Goal: Task Accomplishment & Management: Complete application form

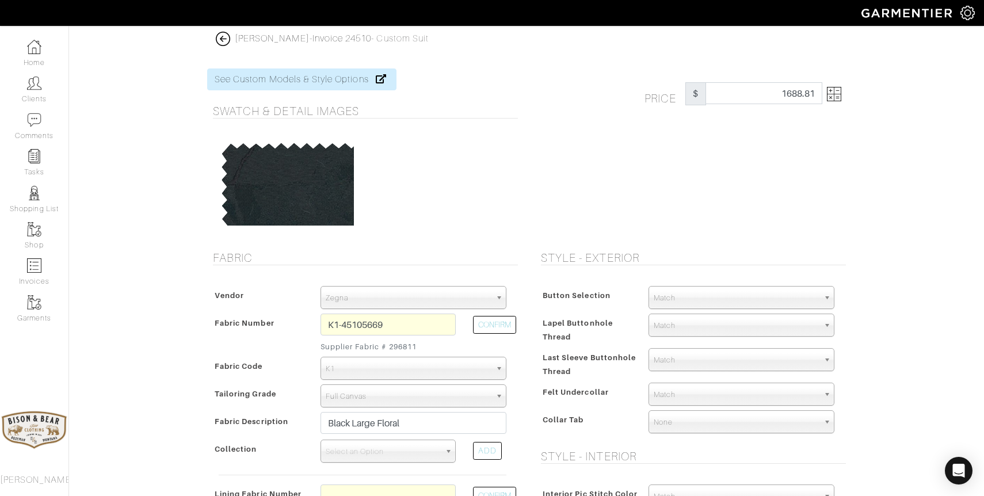
select select "5841"
click at [225, 39] on img at bounding box center [223, 39] width 14 height 14
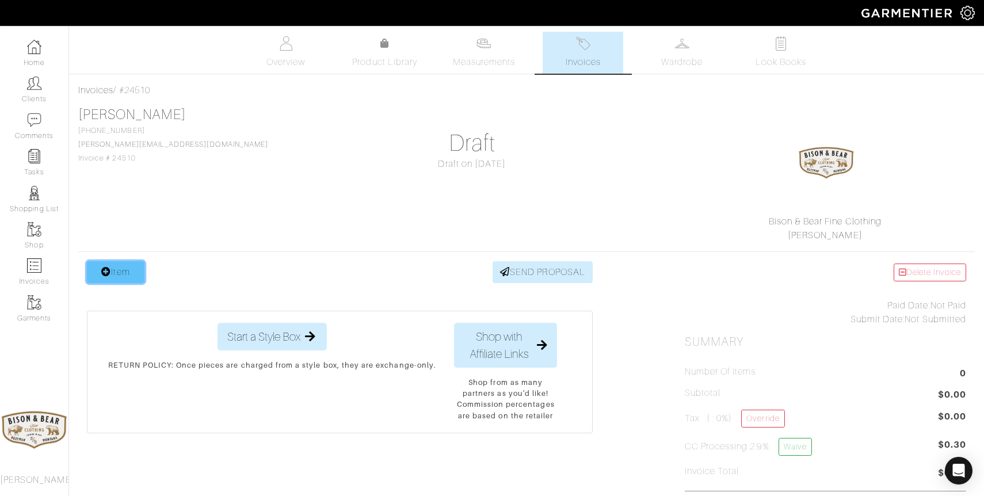
click at [118, 277] on link "Item" at bounding box center [116, 272] width 58 height 22
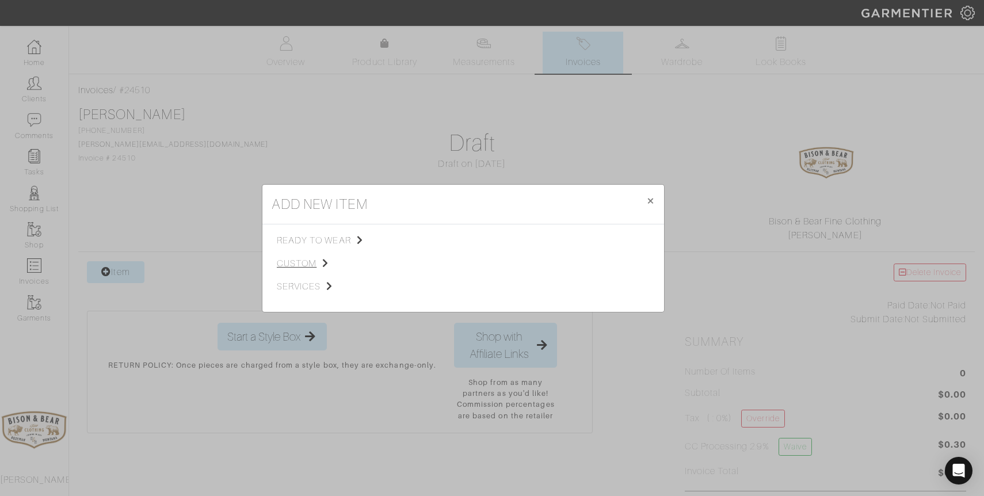
click at [307, 260] on span "custom" at bounding box center [335, 264] width 116 height 14
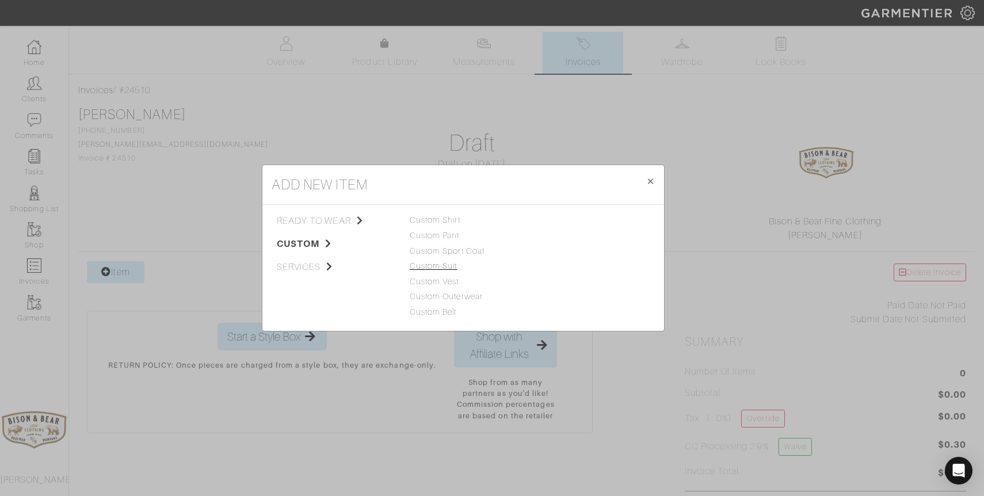
click at [450, 269] on link "Custom Suit" at bounding box center [434, 265] width 48 height 9
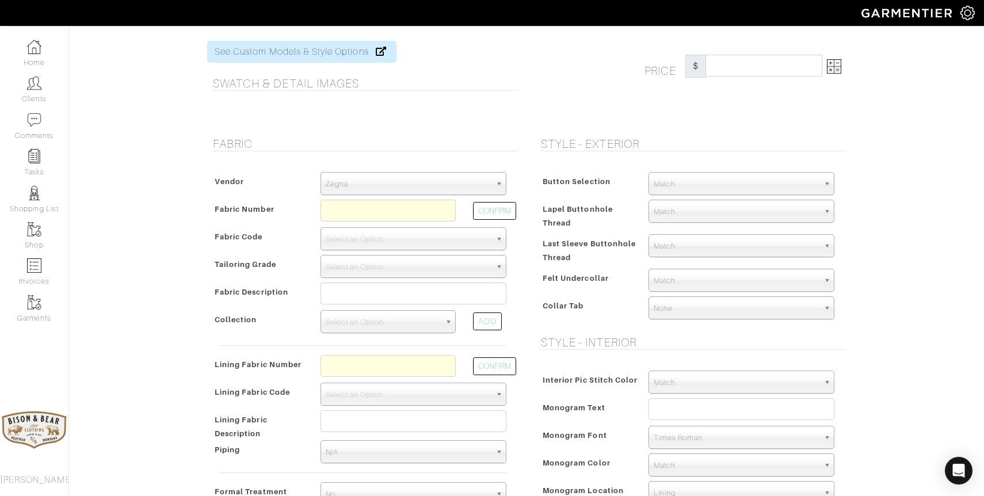
scroll to position [35, 0]
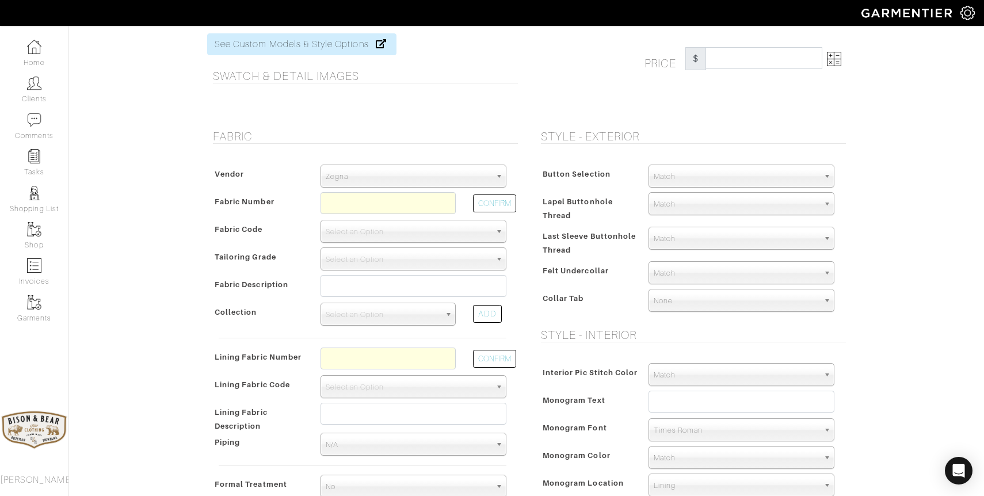
click at [759, 173] on span "Match" at bounding box center [735, 176] width 165 height 23
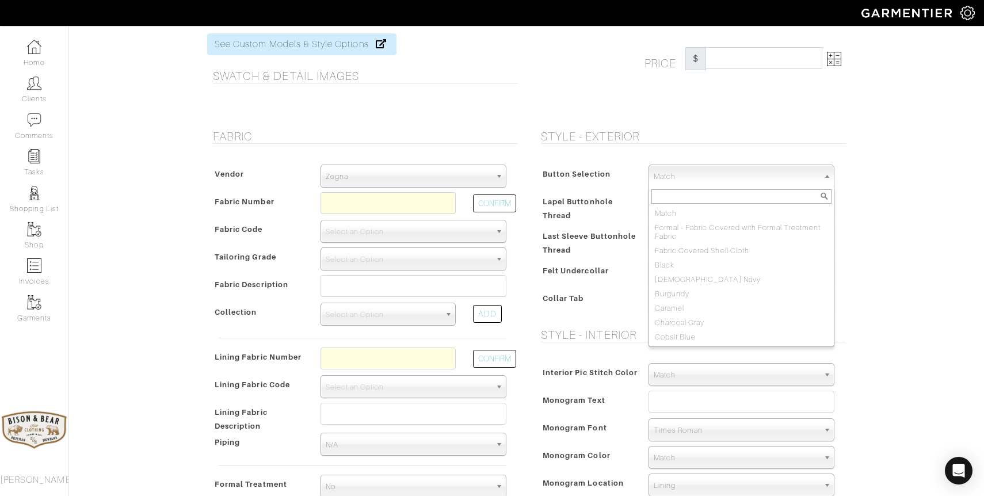
click at [601, 157] on div "Button Selection Match Formal - Fabric Covered with Formal Treatment Fabric Fab…" at bounding box center [690, 240] width 311 height 175
click at [698, 178] on span "Match" at bounding box center [735, 176] width 165 height 23
click at [836, 136] on h5 "Style - Exterior" at bounding box center [693, 136] width 305 height 14
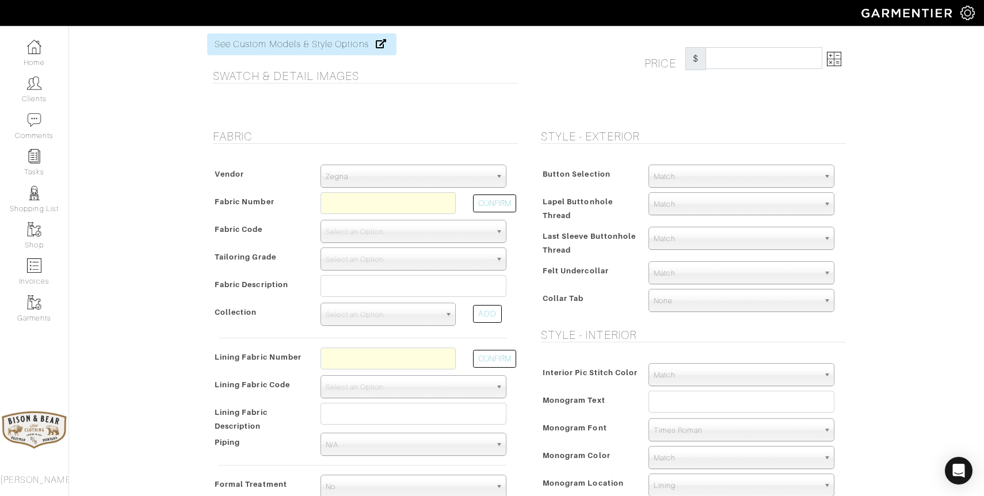
click at [713, 176] on span "Match" at bounding box center [735, 176] width 165 height 23
click at [759, 207] on span "Match" at bounding box center [735, 204] width 165 height 23
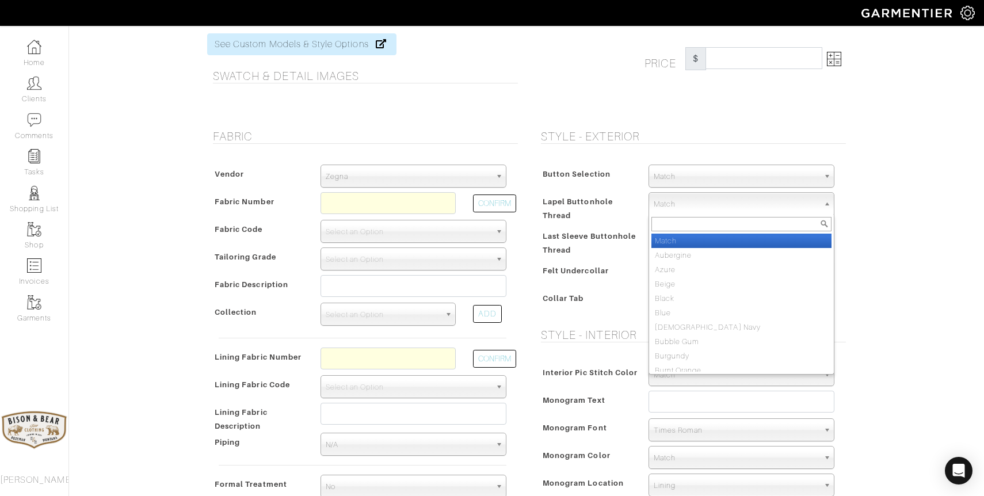
click at [853, 240] on div "Style - Exterior Button Selection Match Formal - Fabric Covered with Formal Tre…" at bounding box center [690, 341] width 328 height 425
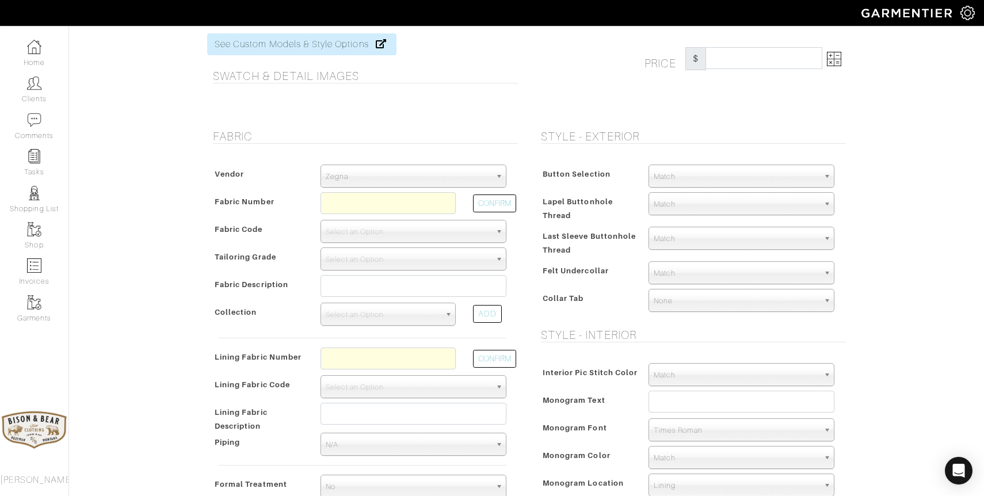
click at [720, 183] on span "Match" at bounding box center [735, 176] width 165 height 23
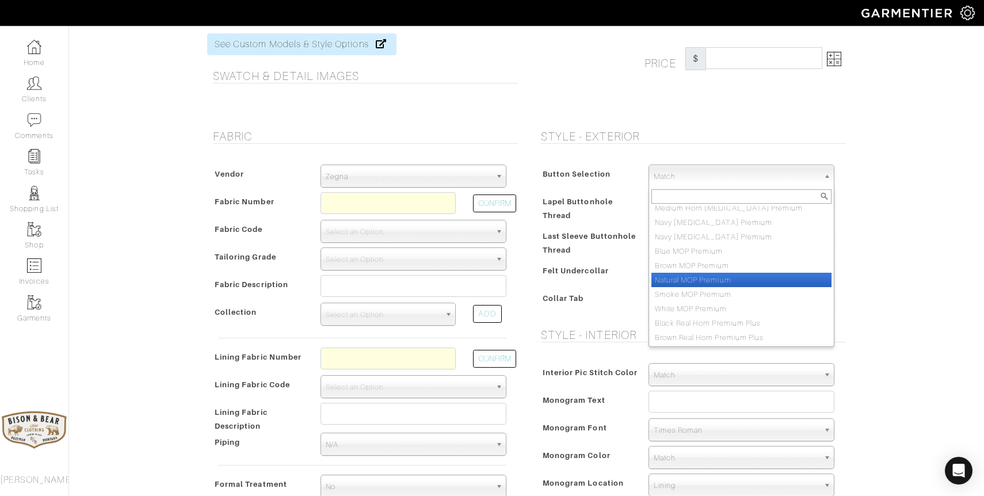
scroll to position [1266, 0]
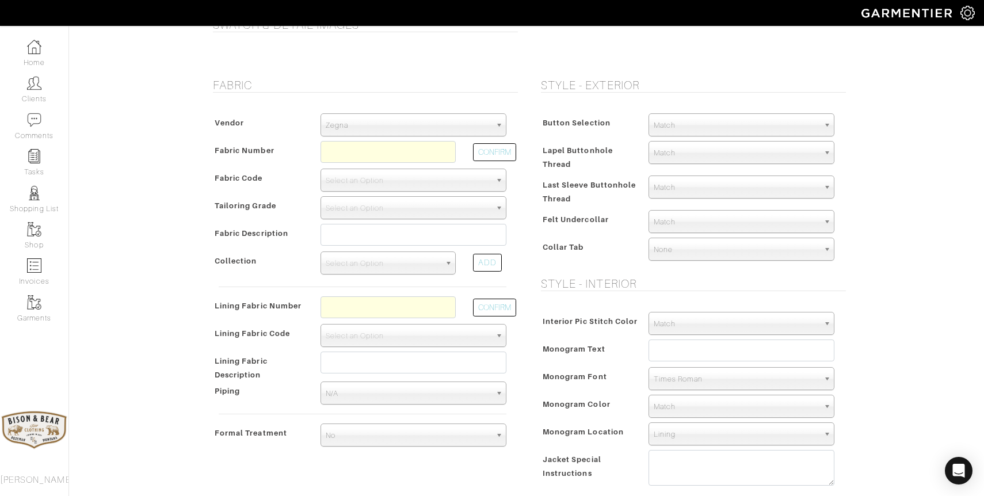
scroll to position [85, 0]
click at [439, 214] on span "Select an Option" at bounding box center [408, 209] width 165 height 23
click at [425, 184] on span "Select an Option" at bounding box center [408, 182] width 165 height 23
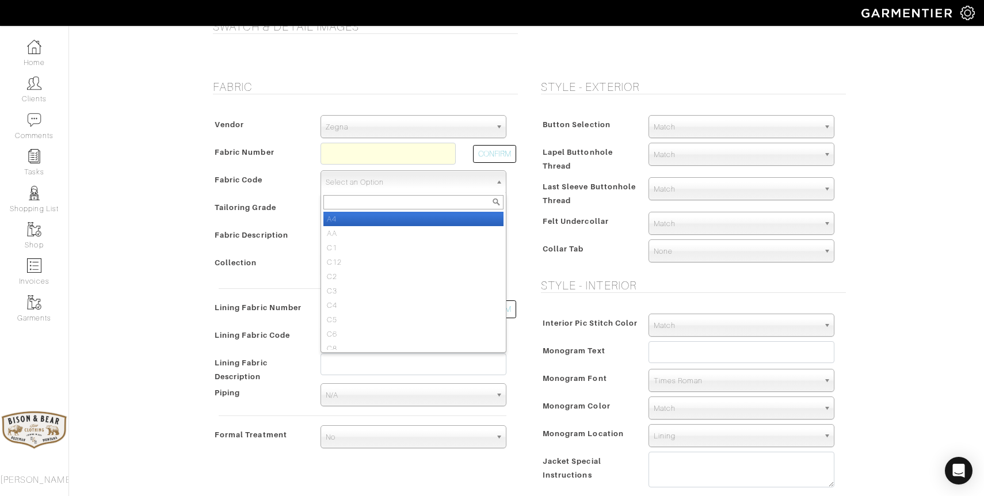
click at [425, 184] on span "Select an Option" at bounding box center [408, 182] width 165 height 23
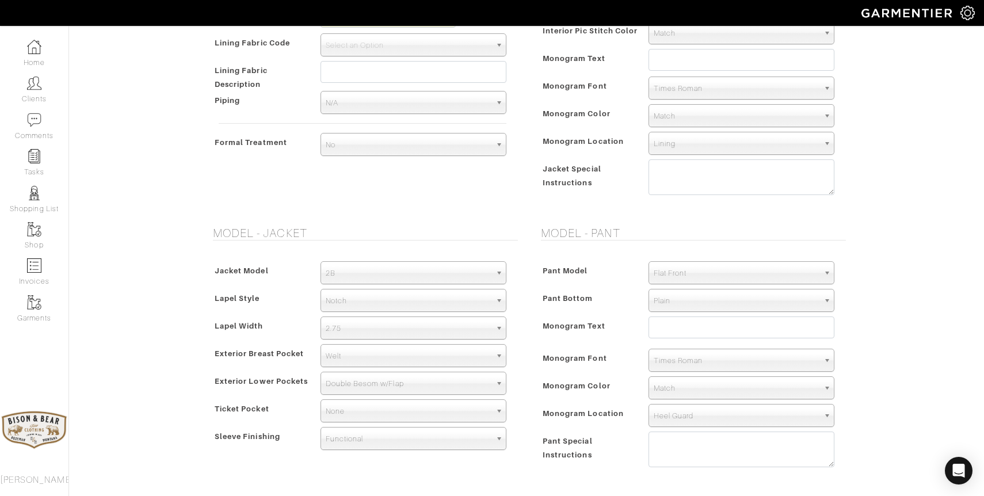
scroll to position [377, 0]
click at [395, 268] on span "2B" at bounding box center [408, 272] width 165 height 23
click at [522, 337] on div "Model - Jacket Jacket Model 2B 1B 3-Roll-2B DB 6x2 DB 4x2 3-Roll-2B Hunting Jac…" at bounding box center [362, 354] width 328 height 258
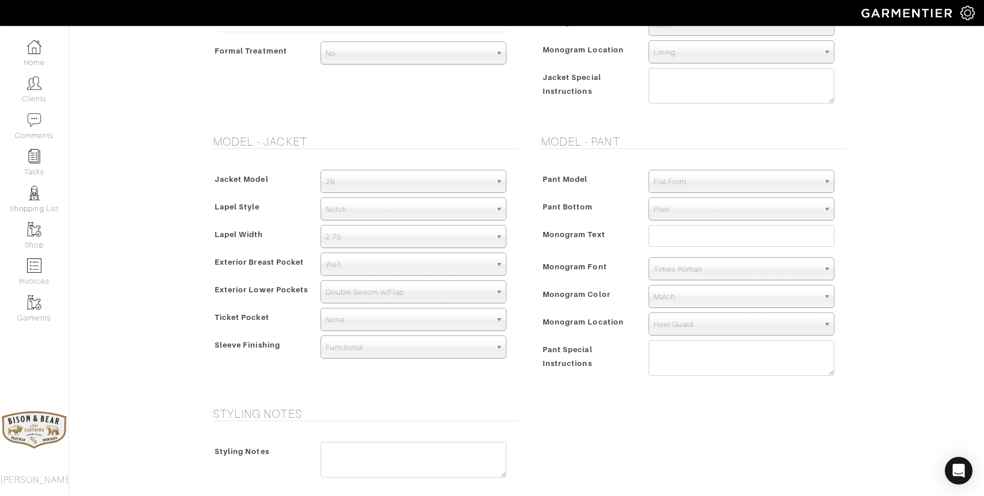
scroll to position [466, 0]
click at [397, 224] on div "Jacket Model 2B 1B 3-Roll-2B DB 6x2 DB 4x2 3-Roll-2B Hunting Jacket 2B 2B 1B 3-…" at bounding box center [362, 268] width 311 height 216
click at [394, 213] on span "Notch" at bounding box center [408, 211] width 165 height 23
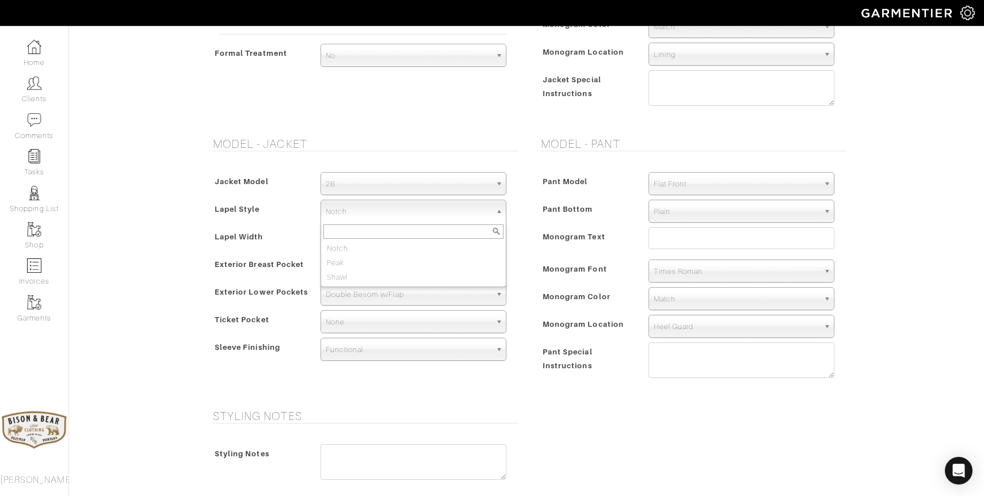
click at [522, 270] on div "Model - Jacket Jacket Model 2B 1B 3-Roll-2B DB 6x2 DB 4x2 3-Roll-2B Hunting Jac…" at bounding box center [362, 266] width 328 height 258
click at [437, 290] on span "Double Besom w/Flap" at bounding box center [408, 294] width 165 height 23
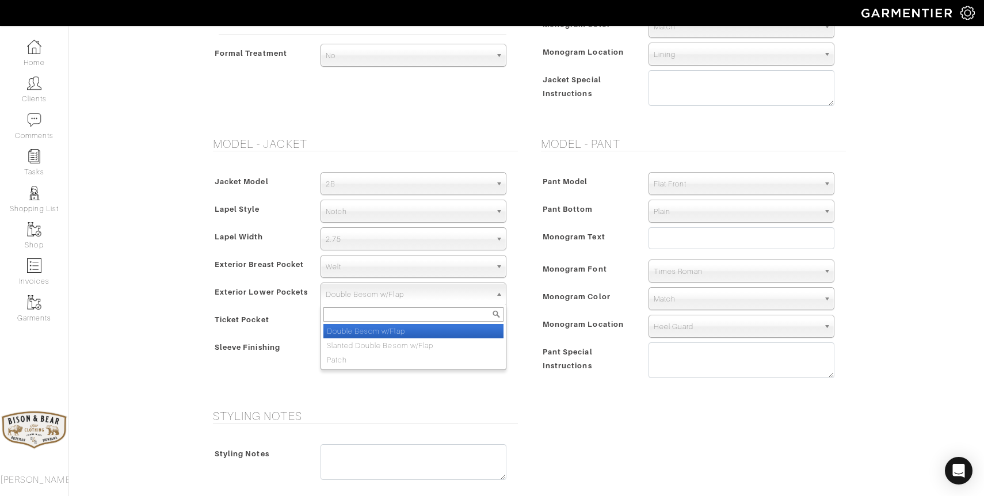
click at [542, 284] on div "Pant Model Flat Front Single Pleat Chino Tuxedo 5-Pocket (Jean) Flat Front Pant…" at bounding box center [690, 277] width 311 height 235
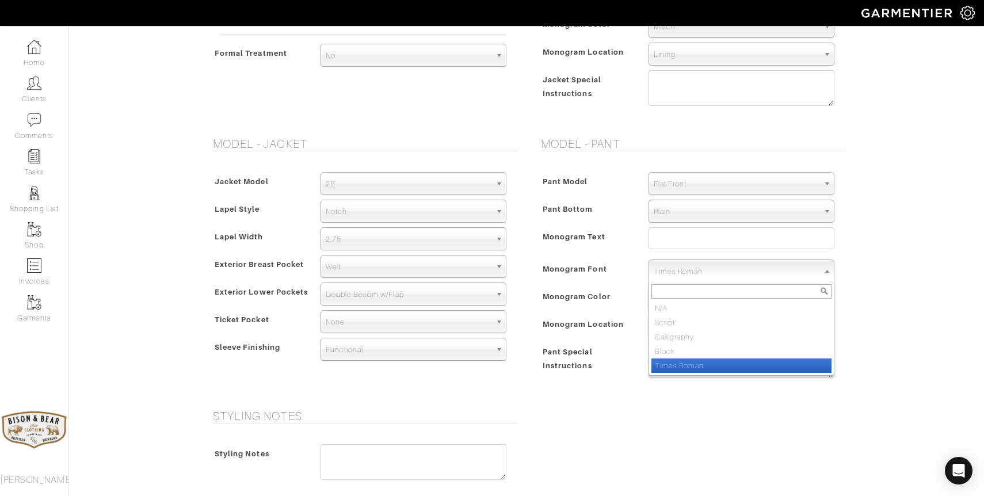
click at [682, 277] on span "Times Roman" at bounding box center [735, 271] width 165 height 23
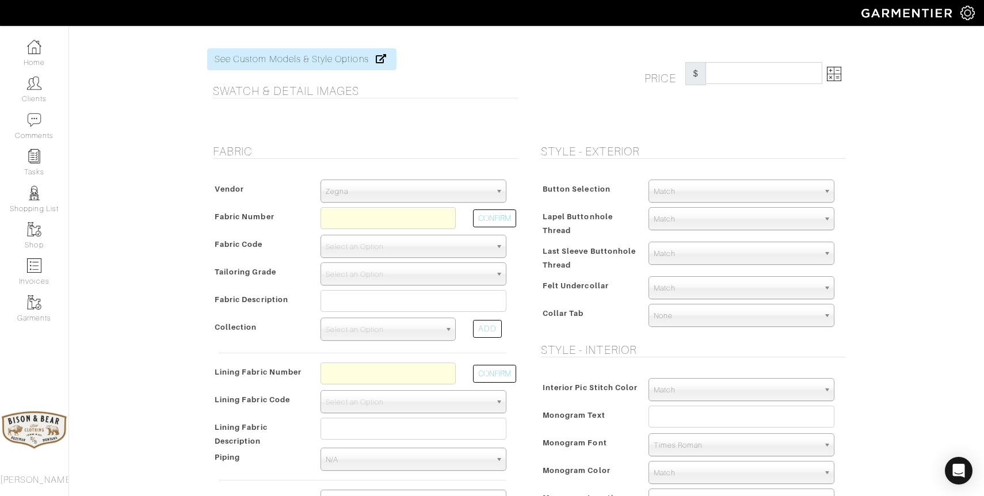
scroll to position [0, 0]
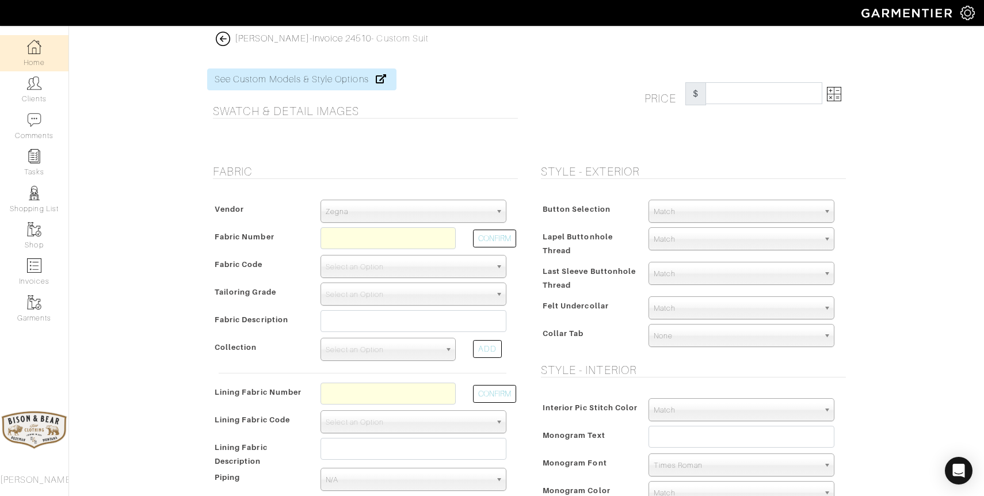
click at [35, 52] on img at bounding box center [34, 47] width 14 height 14
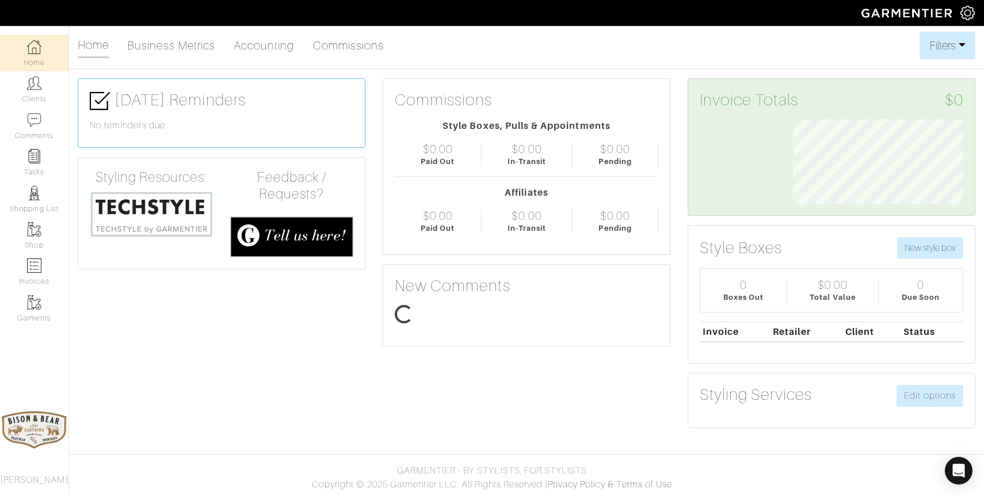
scroll to position [85, 187]
click at [36, 53] on img at bounding box center [34, 47] width 14 height 14
click at [146, 47] on link "Business Metrics" at bounding box center [171, 45] width 88 height 23
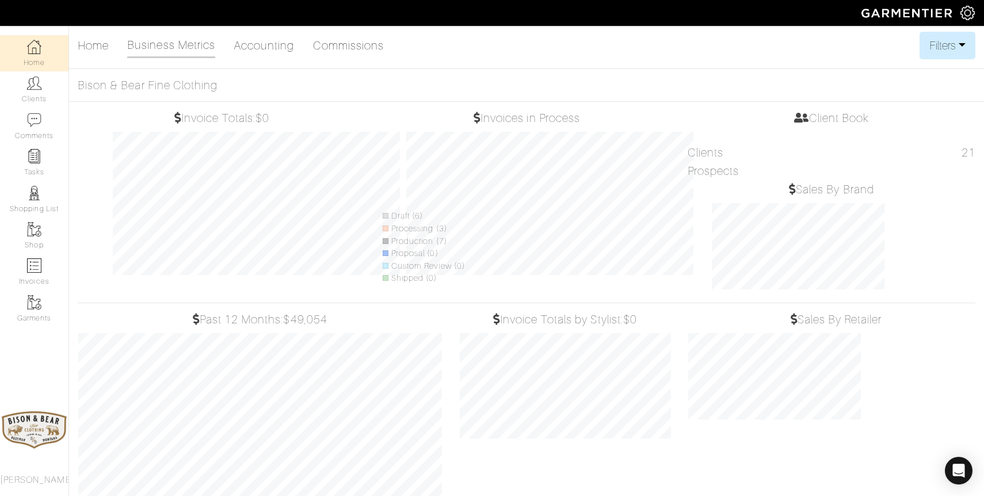
scroll to position [202, 228]
click at [90, 45] on link "Home" at bounding box center [93, 45] width 31 height 23
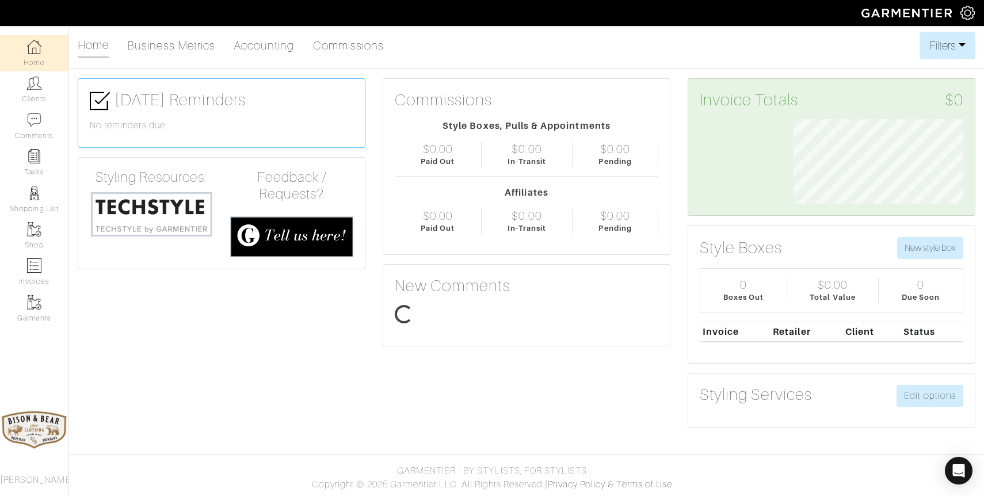
scroll to position [85, 187]
click at [171, 48] on link "Business Metrics" at bounding box center [171, 45] width 88 height 23
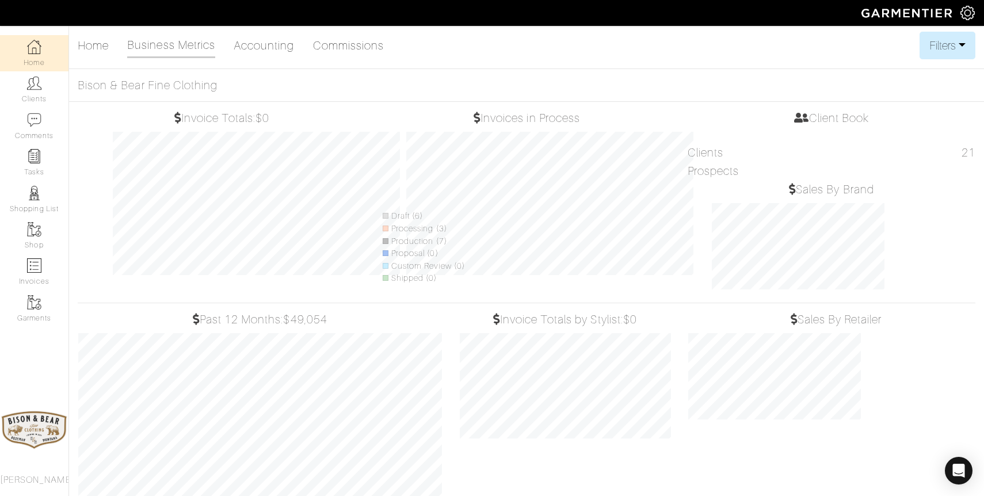
scroll to position [202, 228]
click at [86, 47] on link "Home" at bounding box center [93, 45] width 31 height 23
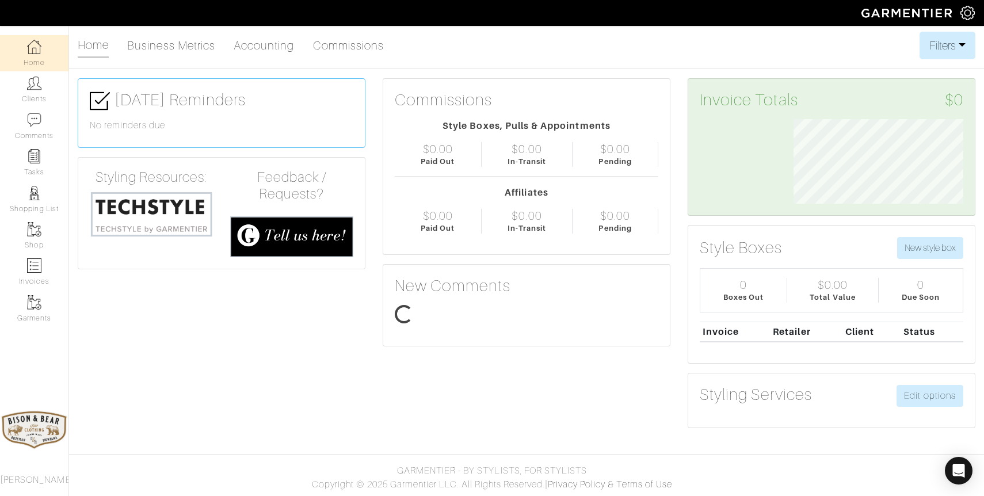
scroll to position [85, 187]
click at [33, 90] on img at bounding box center [34, 83] width 14 height 14
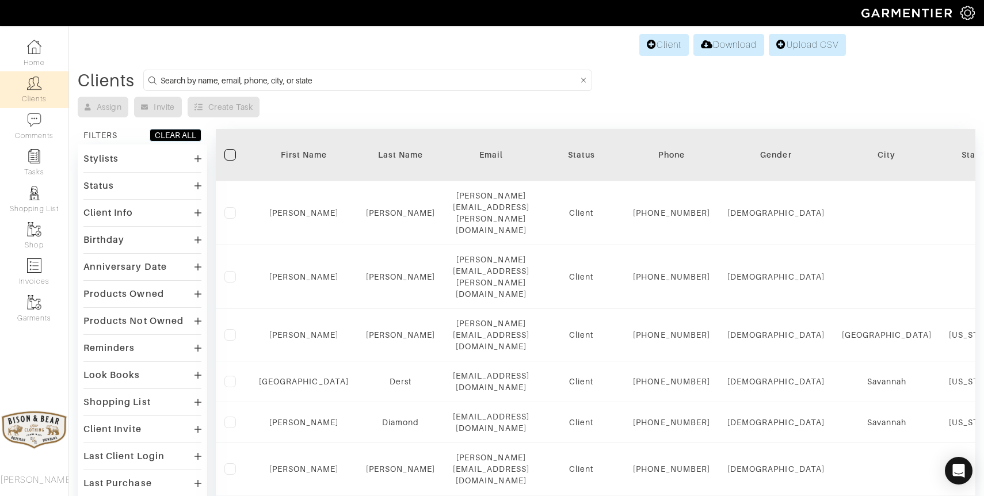
click at [275, 85] on input at bounding box center [368, 80] width 417 height 14
type input "a"
type input "sacka"
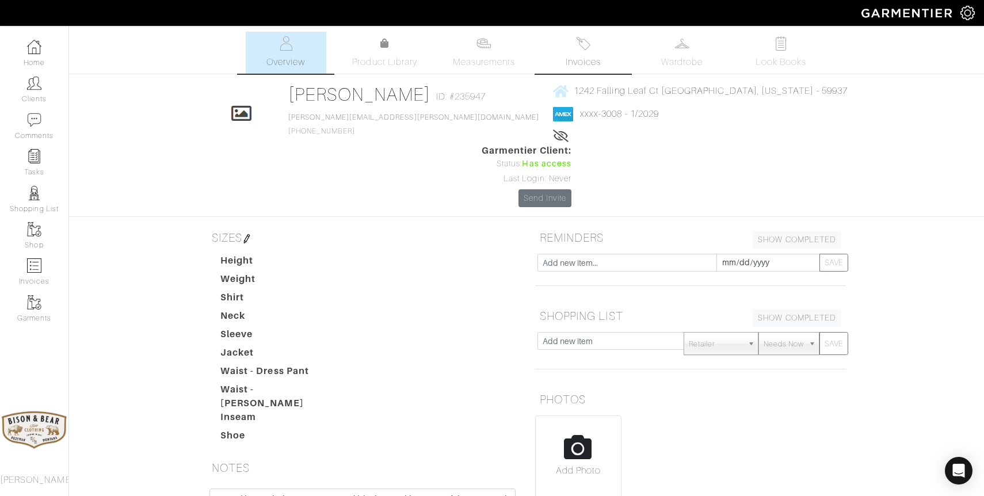
click at [584, 45] on img at bounding box center [583, 43] width 14 height 14
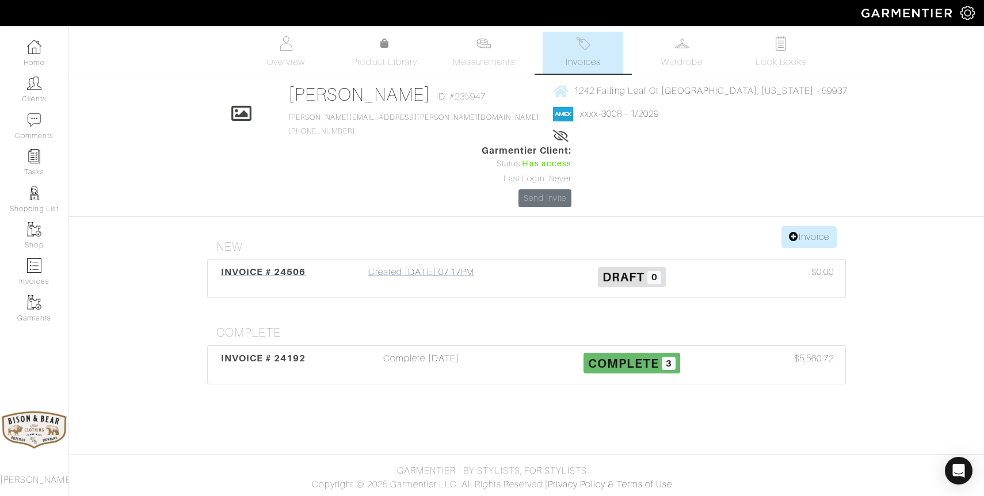
click at [448, 265] on div "Created [DATE] 07:17PM" at bounding box center [421, 278] width 211 height 26
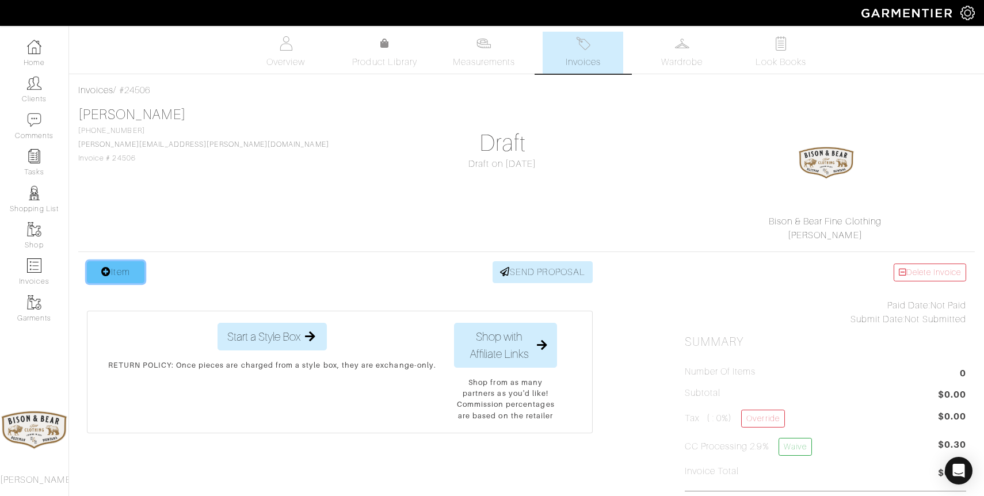
click at [130, 267] on link "Item" at bounding box center [116, 272] width 58 height 22
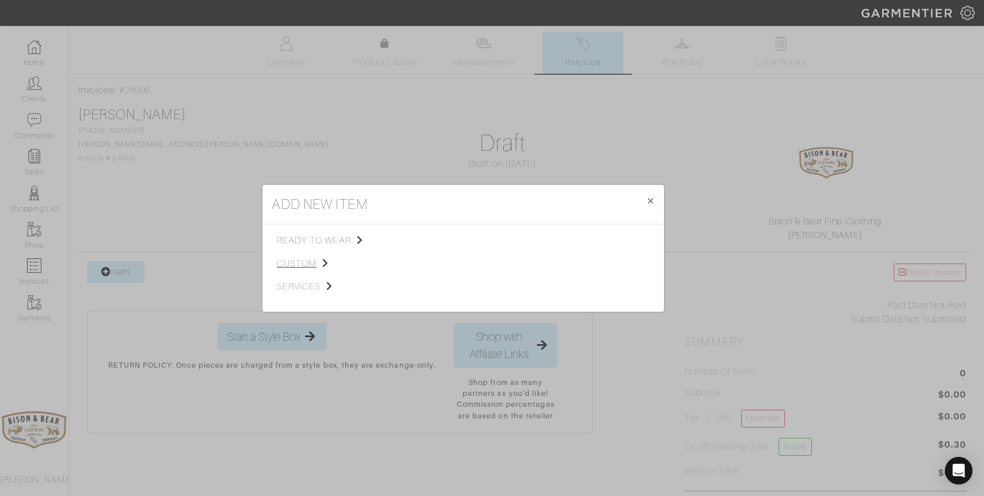
click at [303, 262] on span "custom" at bounding box center [335, 264] width 116 height 14
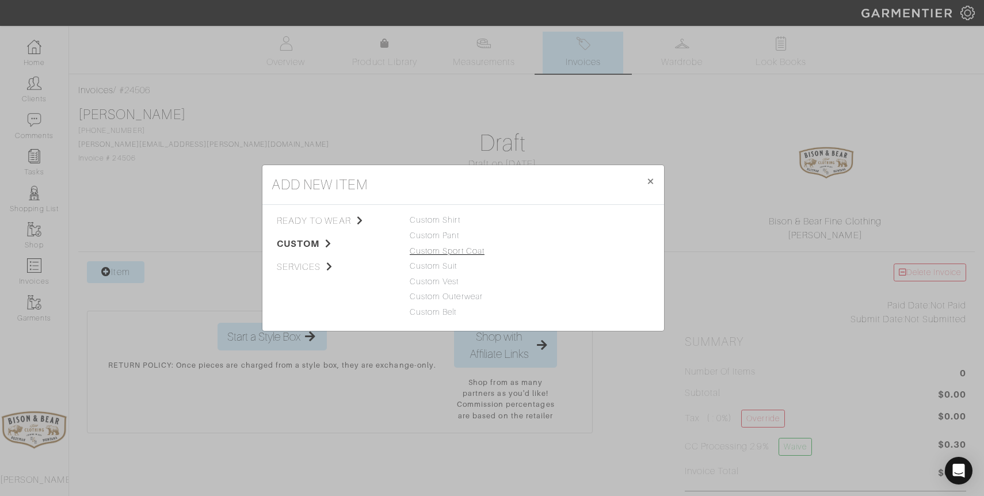
click at [450, 248] on link "Custom Sport Coat" at bounding box center [447, 250] width 75 height 9
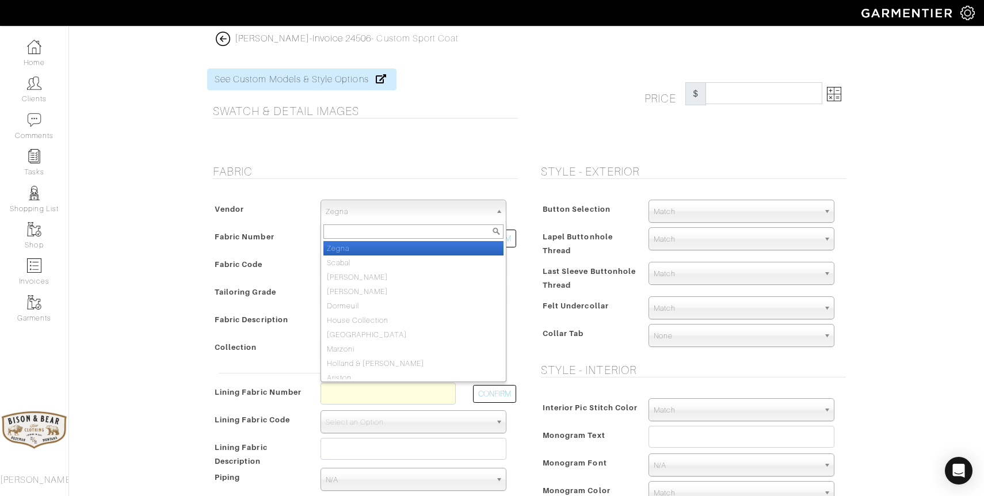
click at [368, 211] on span "Zegna" at bounding box center [408, 211] width 165 height 23
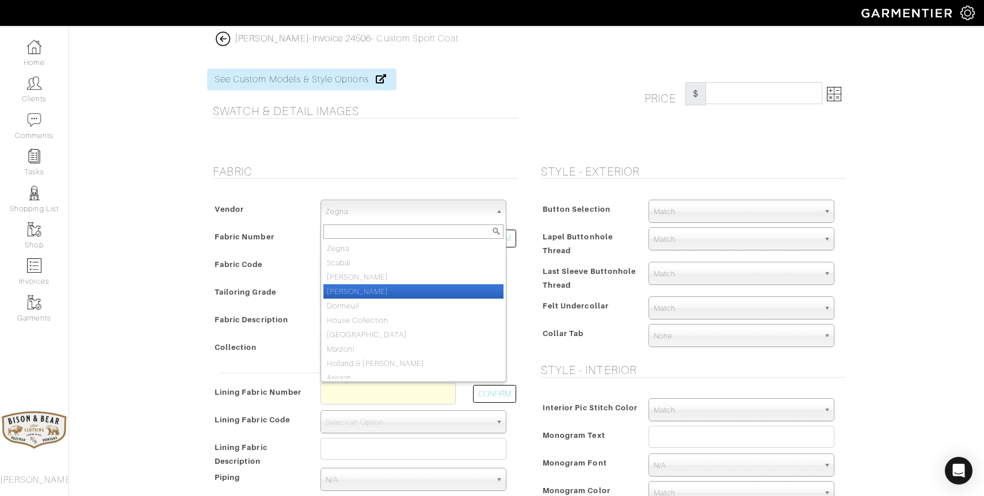
click at [348, 290] on li "[PERSON_NAME]" at bounding box center [413, 291] width 180 height 14
select select "74"
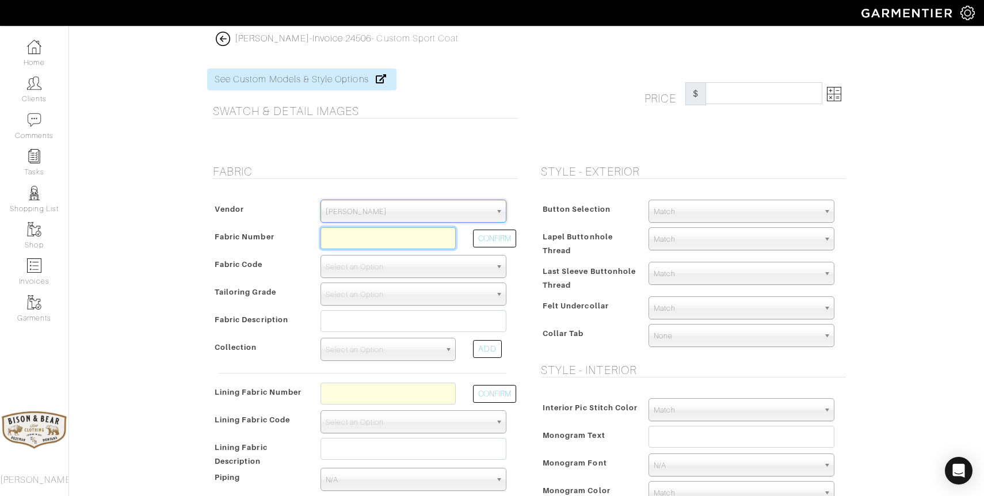
click at [345, 245] on input "text" at bounding box center [387, 238] width 135 height 22
click at [498, 239] on button "CONFIRM" at bounding box center [494, 239] width 43 height 18
type input "XG5-49158756"
select select "1195"
type input "Dark Grey Flannel - ANDIAMO KNIT 612 612"
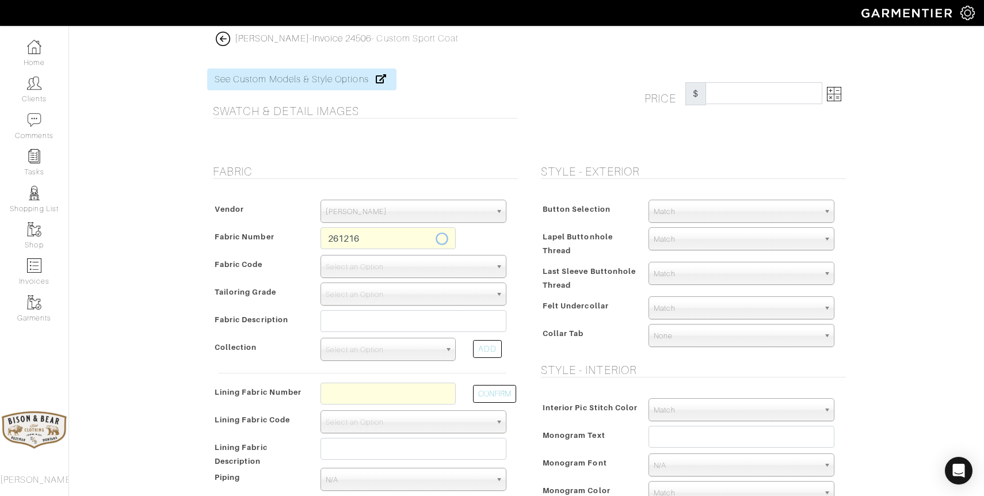
select select
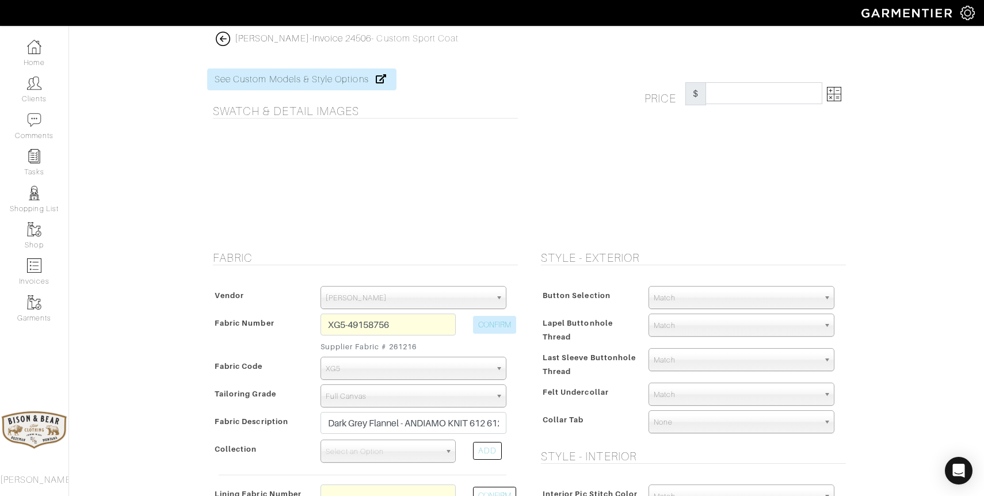
type input "2300.70"
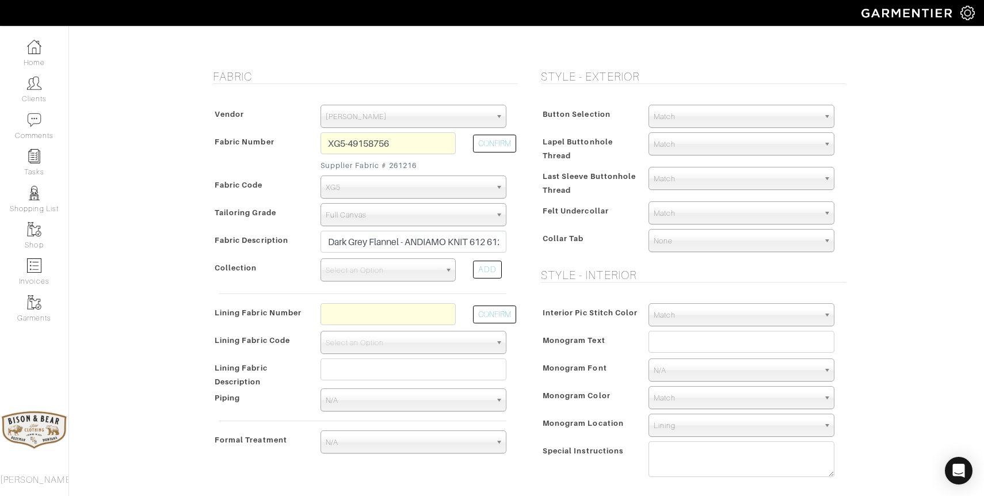
scroll to position [182, 0]
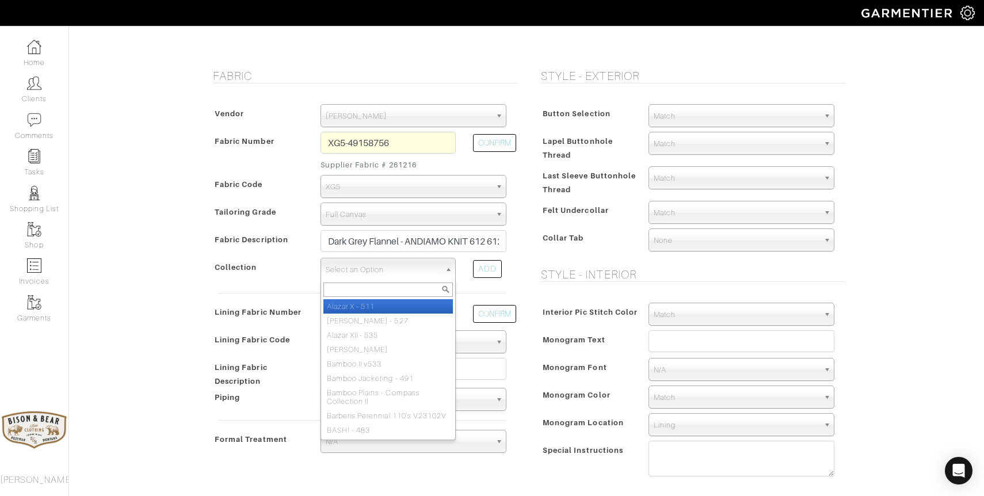
click at [406, 272] on span "Select an Option" at bounding box center [383, 269] width 114 height 23
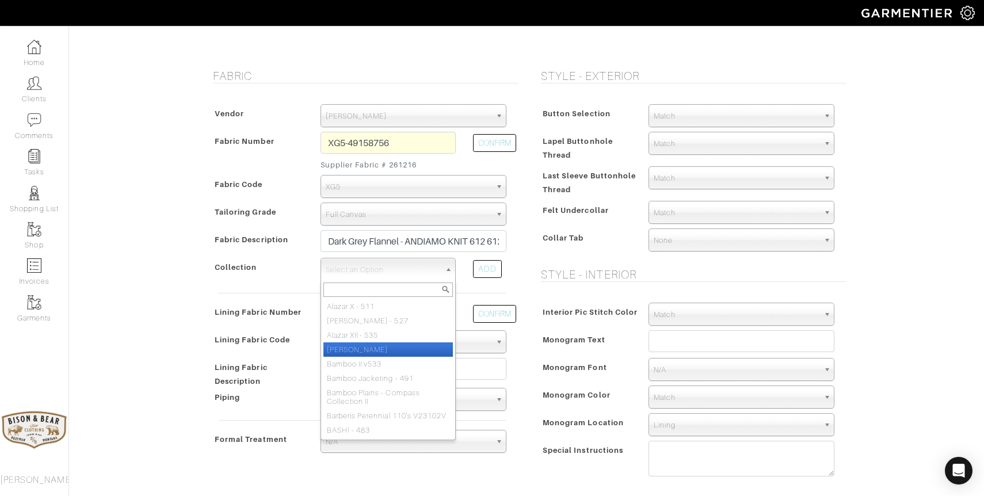
click at [381, 351] on li "[PERSON_NAME]" at bounding box center [387, 349] width 129 height 14
select select "754"
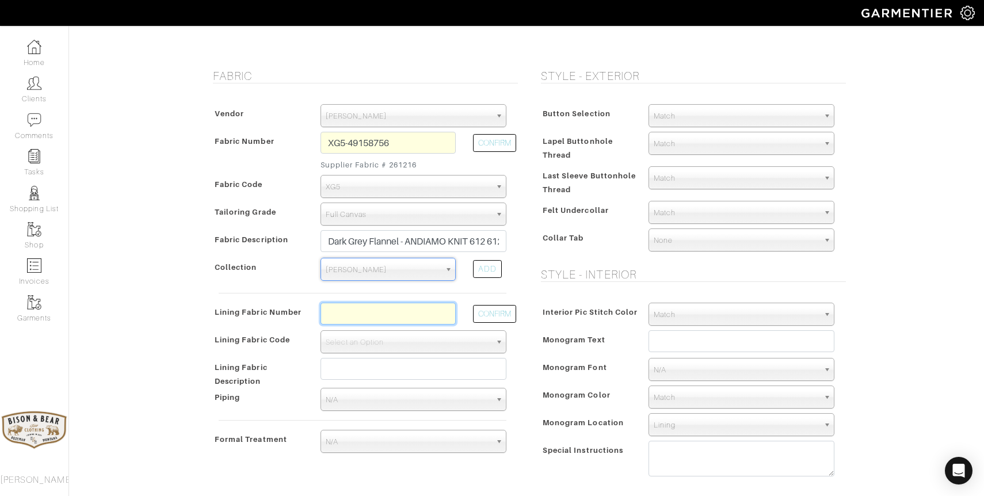
click at [392, 311] on input "text" at bounding box center [387, 314] width 135 height 22
click at [423, 309] on input "l7-48135282" at bounding box center [387, 314] width 135 height 22
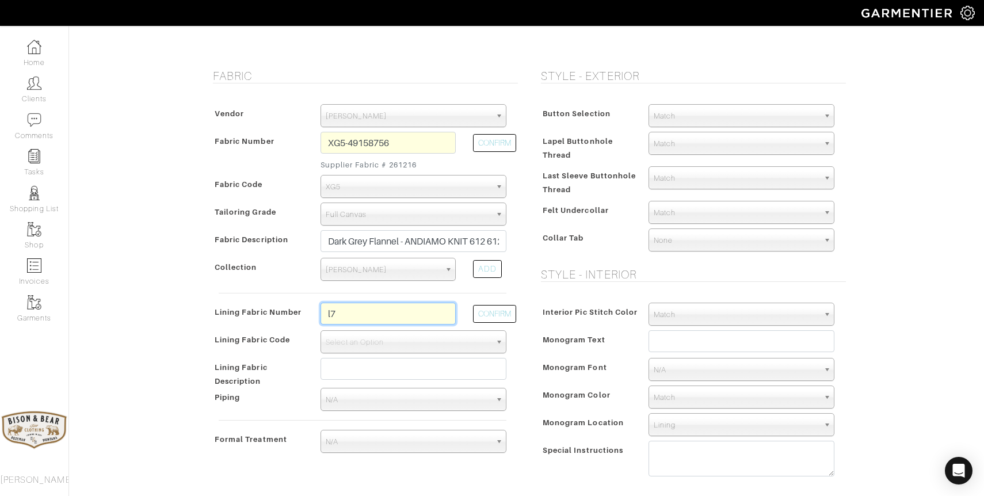
type input "l"
type input "l2-47134348"
click at [495, 318] on button "CONFIRM" at bounding box center [494, 314] width 43 height 18
select select "6294"
type input "[PERSON_NAME]"
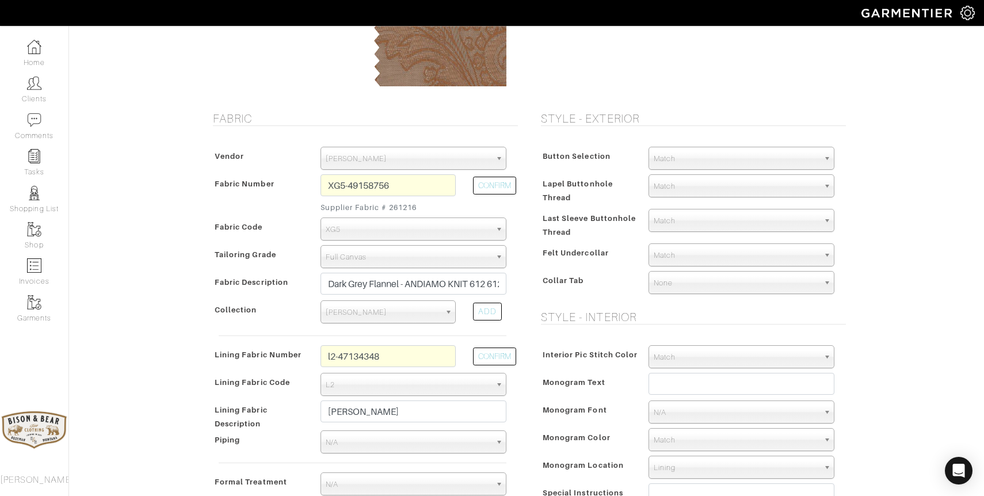
scroll to position [0, 0]
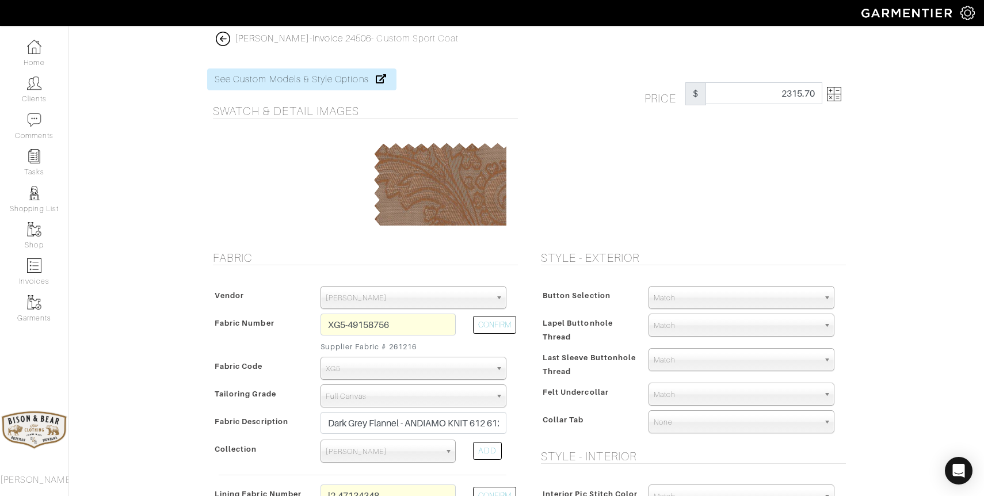
click at [829, 100] on img at bounding box center [834, 94] width 14 height 14
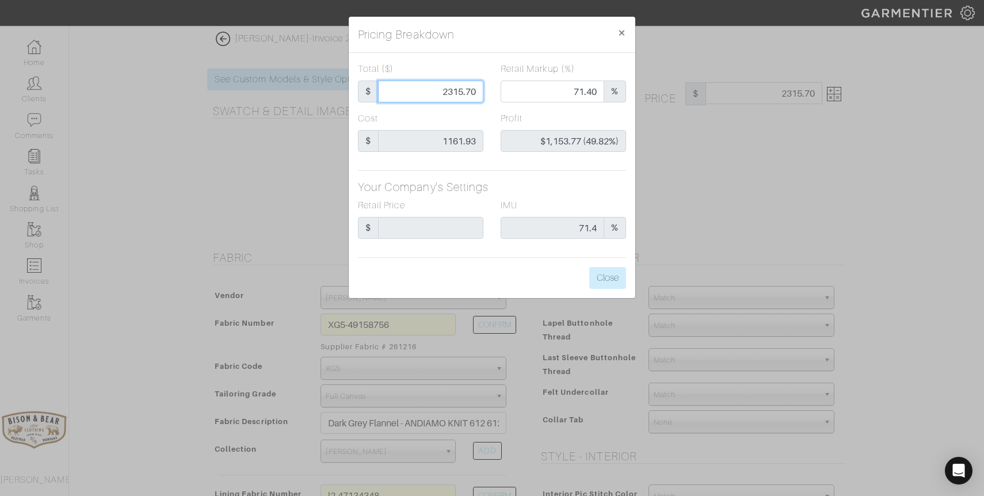
click at [438, 89] on input "2315.70" at bounding box center [430, 92] width 105 height 22
type input "1"
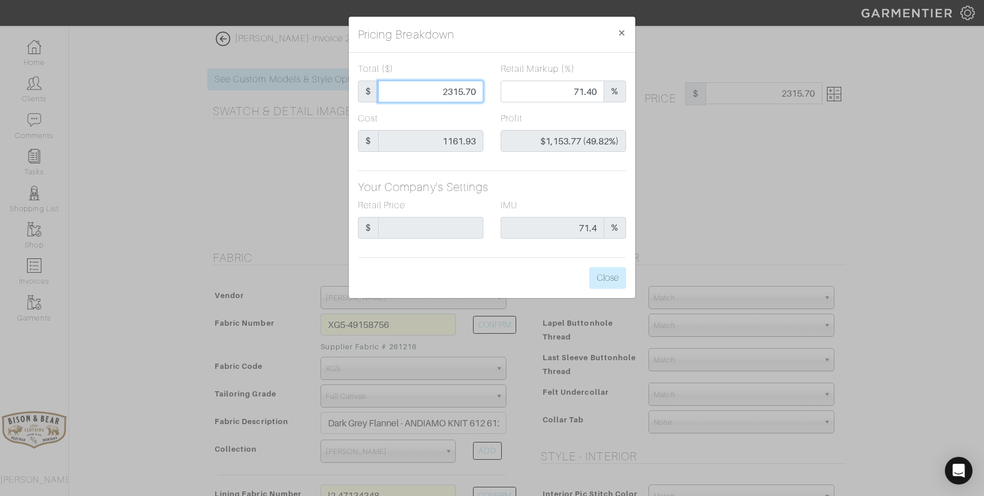
type input "0.00"
type input "-$1,160.93 (-116093.00%)"
type input "18"
type input "-$1,143.93 (-6355.17%)"
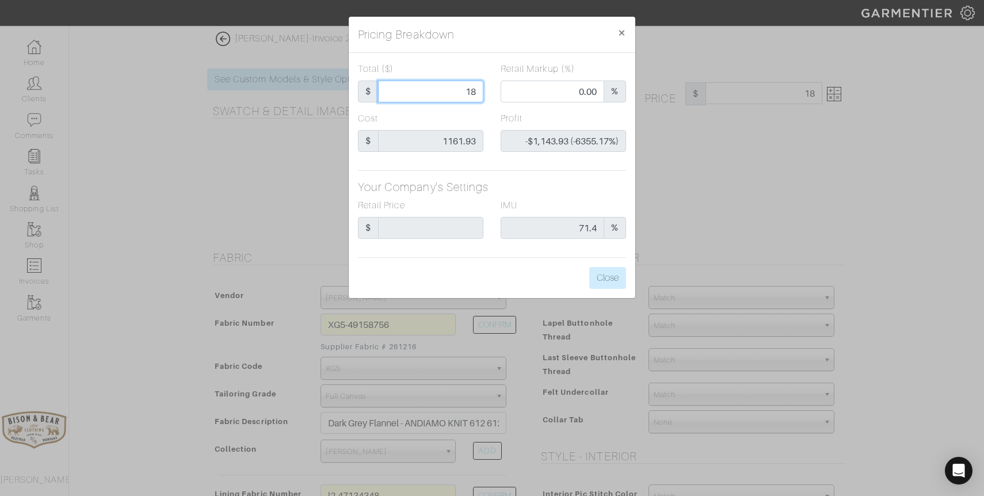
type input "1"
type input "-$1,160.93 (-116093.00%)"
type input "19"
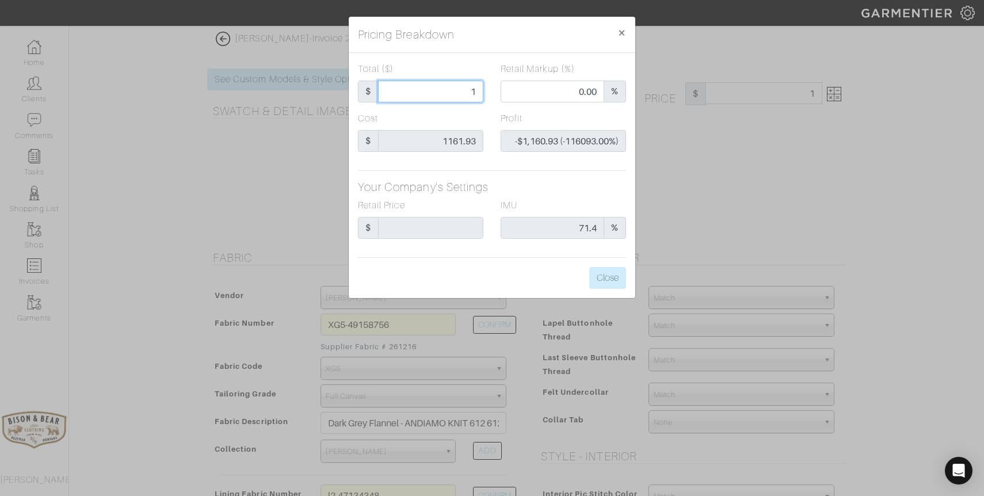
type input "-$1,142.93 (-6015.42%)"
type input "195"
type input "-$966.93 (-495.86%)"
type input "1950"
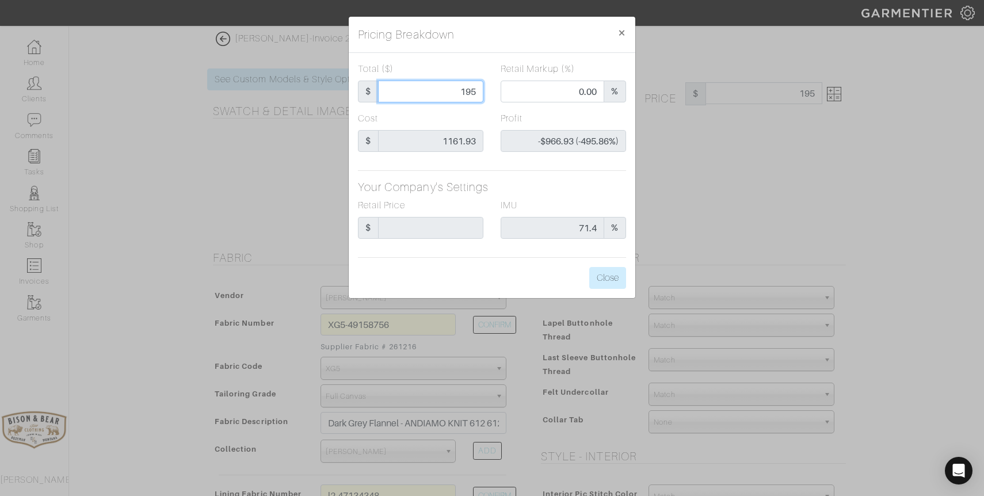
type input "1950"
type input "66.26"
type input "$788.07 (40.41%)"
type input "1950"
type input "1950.00"
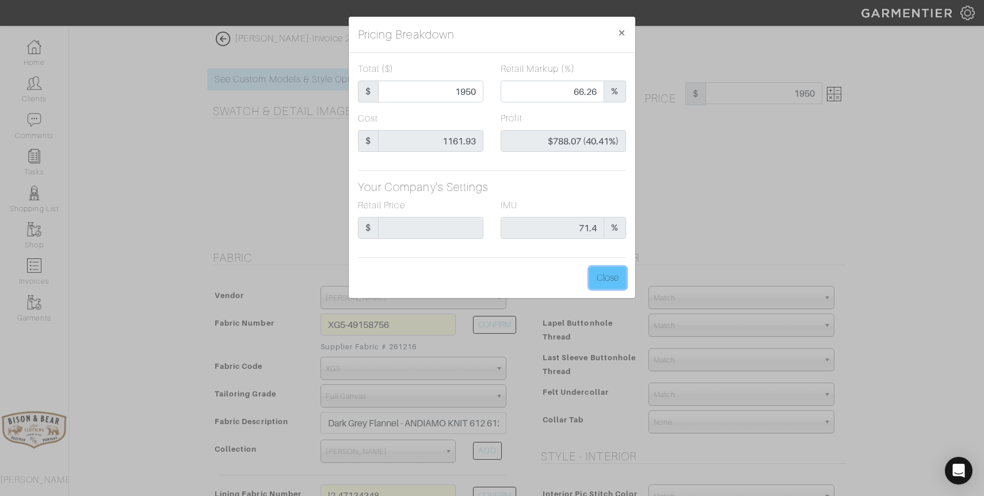
type input "1950.00"
click at [607, 281] on button "Close" at bounding box center [607, 278] width 37 height 22
